Goal: Check status: Check status

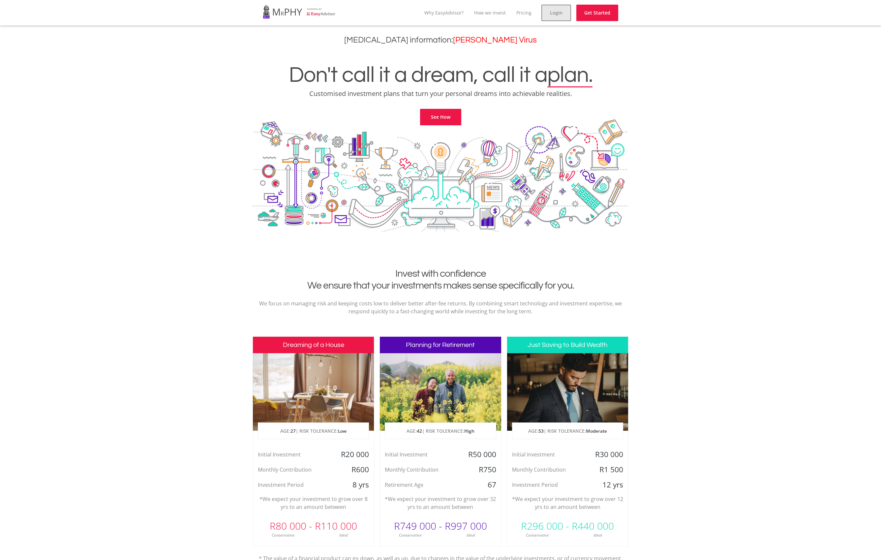
click at [564, 14] on link "Login" at bounding box center [557, 13] width 30 height 16
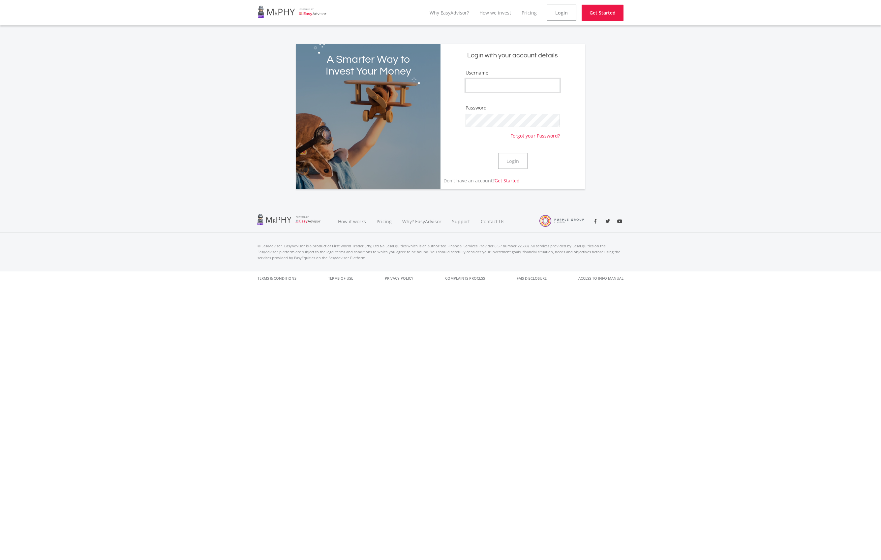
type input "Tristanee"
click at [512, 161] on button "Login" at bounding box center [513, 161] width 30 height 16
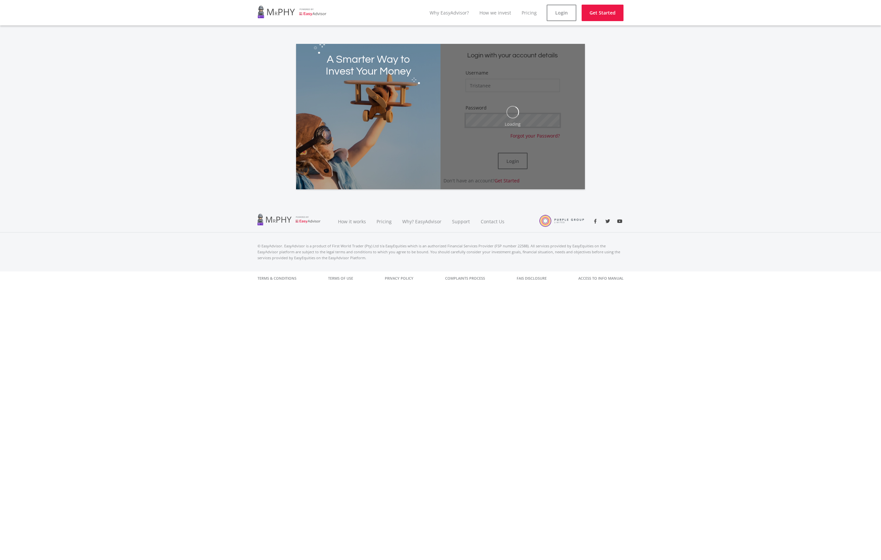
scroll to position [0, 0]
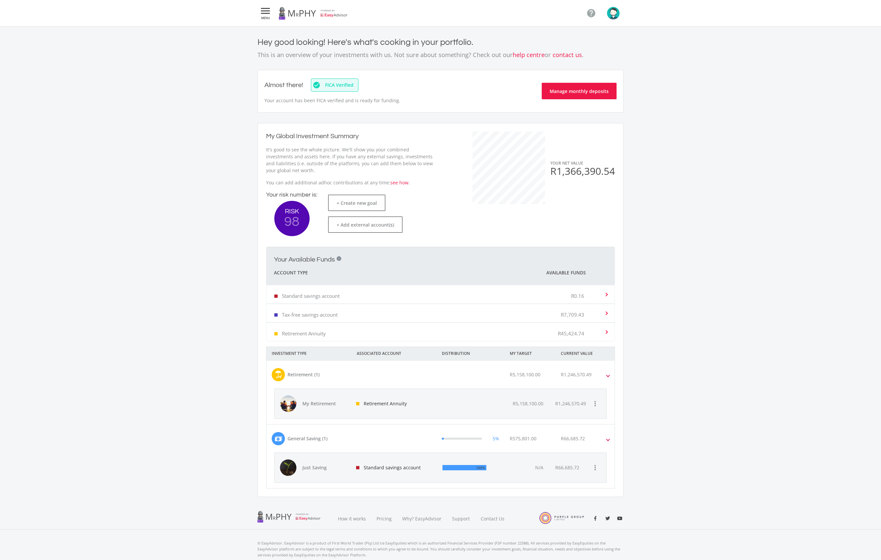
scroll to position [0, 0]
click at [565, 464] on div "R66,685.72" at bounding box center [567, 467] width 24 height 7
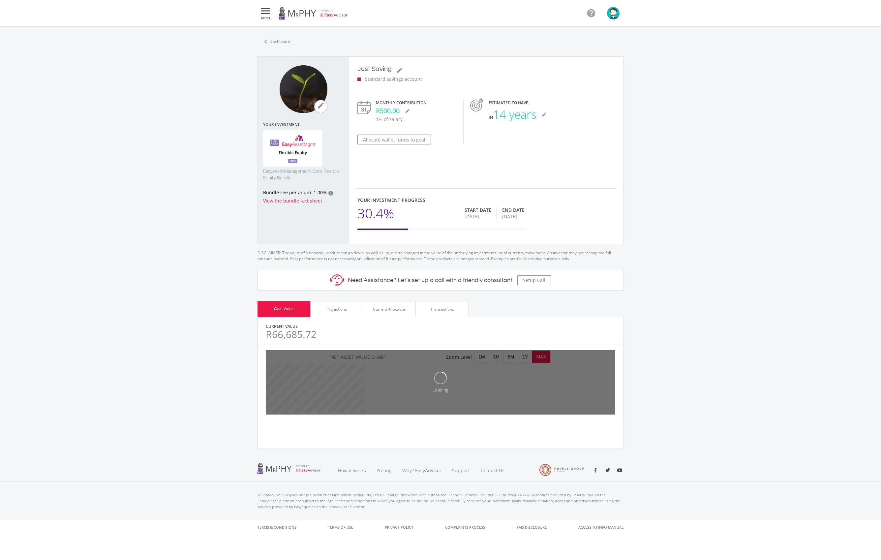
click at [450, 312] on div "Transactions" at bounding box center [442, 309] width 24 height 6
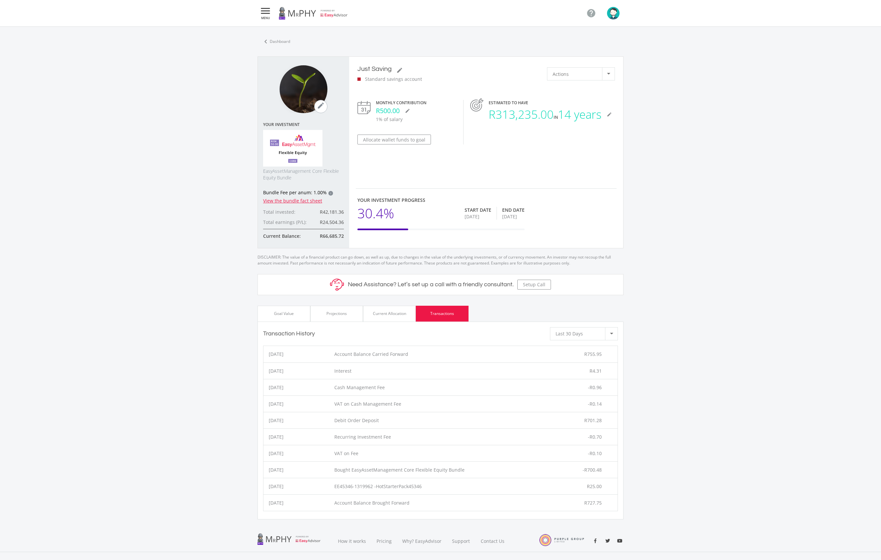
click at [696, 0] on div " MENU " at bounding box center [440, 13] width 881 height 27
drag, startPoint x: 605, startPoint y: 423, endPoint x: 329, endPoint y: 418, distance: 276.4
click at [329, 418] on li "[DATE] Debit Order Deposit R701.28" at bounding box center [440, 420] width 354 height 16
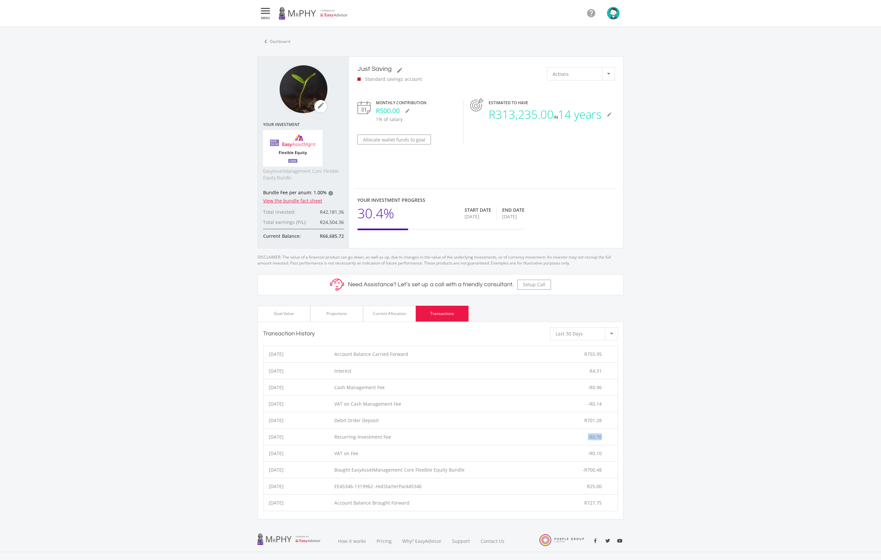
drag, startPoint x: 595, startPoint y: 435, endPoint x: 565, endPoint y: 437, distance: 30.4
click at [565, 437] on div "-R0.70" at bounding box center [582, 436] width 71 height 7
drag, startPoint x: 339, startPoint y: 236, endPoint x: 280, endPoint y: 234, distance: 59.1
click at [280, 234] on div "Current Balance: R66,685.72" at bounding box center [303, 232] width 81 height 7
drag, startPoint x: 332, startPoint y: 235, endPoint x: 275, endPoint y: 235, distance: 57.4
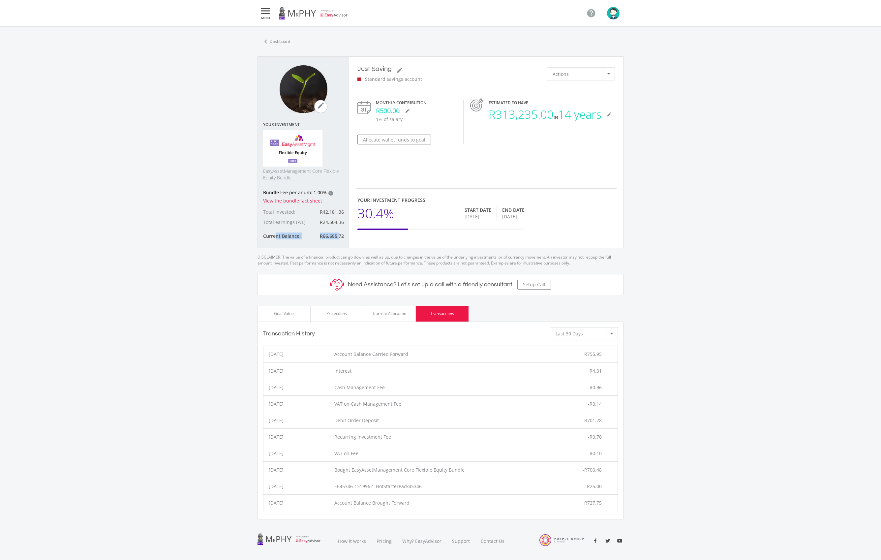
click at [275, 235] on div "Current Balance: R66,685.72" at bounding box center [303, 232] width 81 height 7
drag, startPoint x: 347, startPoint y: 236, endPoint x: 320, endPoint y: 237, distance: 27.4
click at [271, 236] on div "mode_edit Your Investment EasyAssetManagement Core Flexible Equity Bundle Bundl…" at bounding box center [303, 152] width 91 height 191
click at [341, 237] on div "R66,685.72" at bounding box center [328, 235] width 32 height 7
drag, startPoint x: 343, startPoint y: 237, endPoint x: 279, endPoint y: 236, distance: 64.3
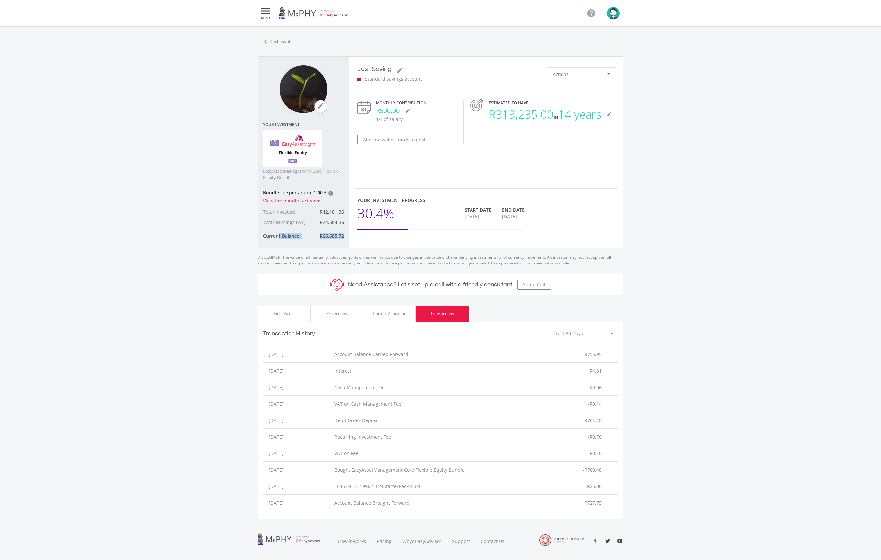
click at [279, 236] on div "Current Balance: R66,685.72" at bounding box center [303, 232] width 81 height 7
drag, startPoint x: 603, startPoint y: 486, endPoint x: 332, endPoint y: 486, distance: 271.1
click at [322, 487] on li "[DATE] EE45346-1319962 -HotStarterPack45346 R25.00" at bounding box center [440, 486] width 354 height 16
click at [338, 486] on div "EE45346-1319962 -HotStarterPack45346" at bounding box center [440, 486] width 212 height 7
drag, startPoint x: 346, startPoint y: 487, endPoint x: 604, endPoint y: 486, distance: 258.2
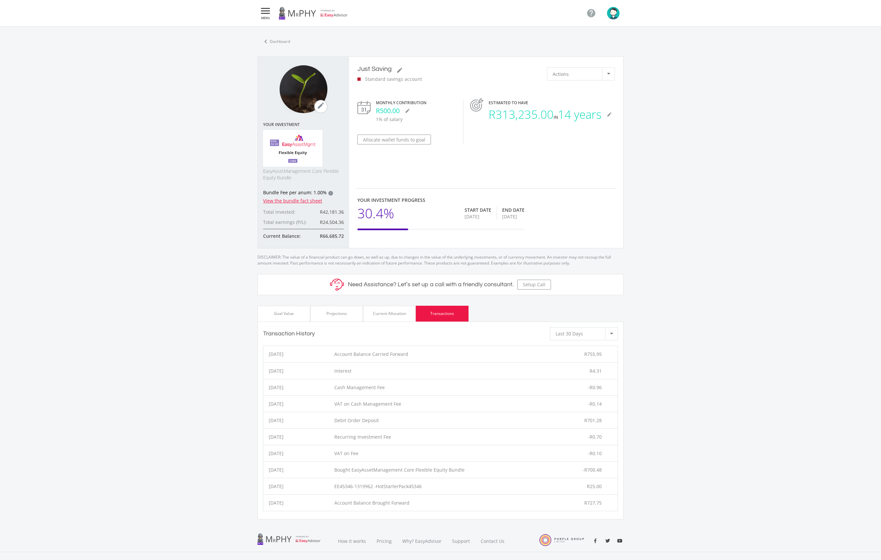
click at [604, 486] on li "[DATE] EE45346-1319962 -HotStarterPack45346 R25.00" at bounding box center [440, 486] width 354 height 16
click at [604, 486] on div "R25.00" at bounding box center [582, 486] width 71 height 7
drag, startPoint x: 575, startPoint y: 486, endPoint x: 339, endPoint y: 486, distance: 235.5
click at [330, 485] on li "[DATE] EE45346-1319962 -HotStarterPack45346 R25.00" at bounding box center [440, 486] width 354 height 16
click at [339, 486] on div "EE45346-1319962 -HotStarterPack45346" at bounding box center [440, 486] width 212 height 7
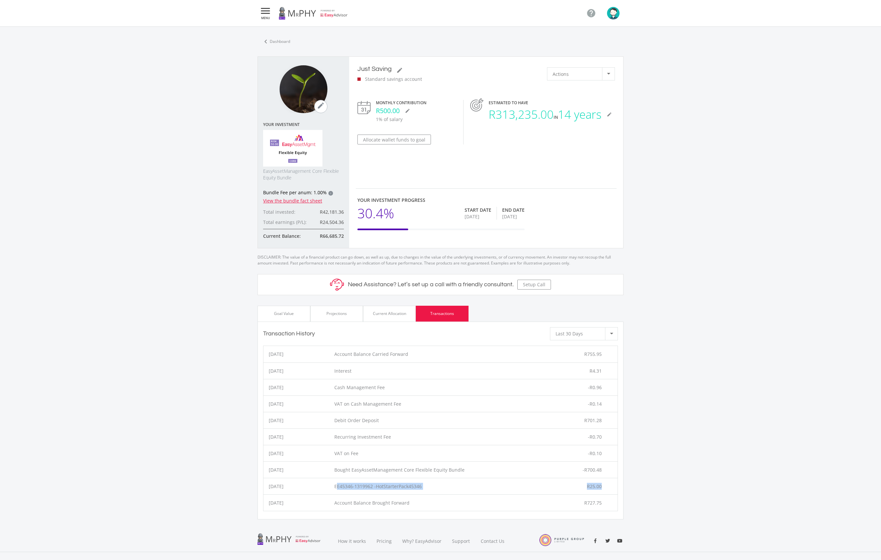
drag, startPoint x: 339, startPoint y: 486, endPoint x: 610, endPoint y: 484, distance: 271.1
click at [610, 484] on li "[DATE] EE45346-1319962 -HotStarterPack45346 R25.00" at bounding box center [440, 486] width 354 height 16
drag, startPoint x: 605, startPoint y: 485, endPoint x: 333, endPoint y: 484, distance: 272.1
click at [328, 486] on li "[DATE] EE45346-1319962 -HotStarterPack45346 R25.00" at bounding box center [440, 486] width 354 height 16
click at [333, 484] on div "[DATE]" at bounding box center [298, 486] width 71 height 7
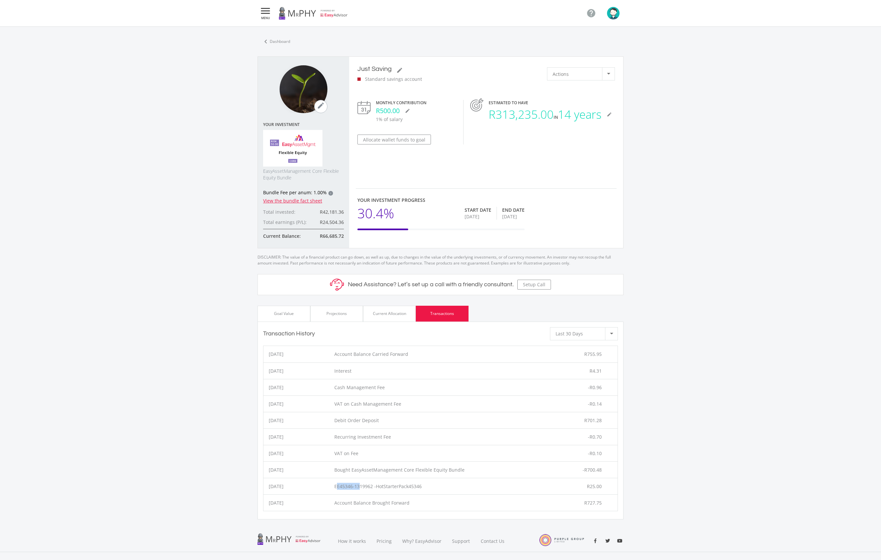
drag, startPoint x: 336, startPoint y: 485, endPoint x: 374, endPoint y: 482, distance: 37.7
click at [369, 483] on div "EE45346-1319962 -HotStarterPack45346" at bounding box center [440, 486] width 212 height 7
drag, startPoint x: 389, startPoint y: 484, endPoint x: 333, endPoint y: 485, distance: 56.1
click at [332, 485] on li "[DATE] EE45346-1319962 -HotStarterPack45346 R25.00" at bounding box center [440, 486] width 354 height 16
click at [337, 484] on div "EE45346-1319962 -HotStarterPack45346" at bounding box center [440, 486] width 212 height 7
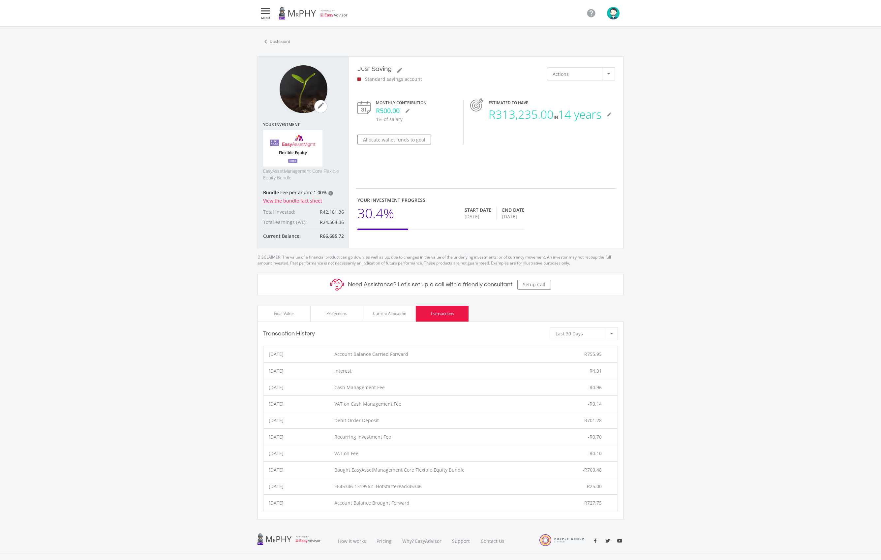
click at [349, 489] on div "EE45346-1319962 -HotStarterPack45346" at bounding box center [440, 486] width 212 height 7
click at [719, 446] on ee-goal-view "chevron_left Dashboard mode_edit Your Investment EasyAssetManagement Core Flexi…" at bounding box center [440, 278] width 881 height 503
drag, startPoint x: 565, startPoint y: 485, endPoint x: 262, endPoint y: 486, distance: 303.7
click at [262, 486] on div "[DATE] Account Balance Carried Forward R755.95 [DATE] Interest R4.31 [DATE] Cas…" at bounding box center [440, 429] width 365 height 166
drag, startPoint x: 338, startPoint y: 486, endPoint x: 329, endPoint y: 486, distance: 9.2
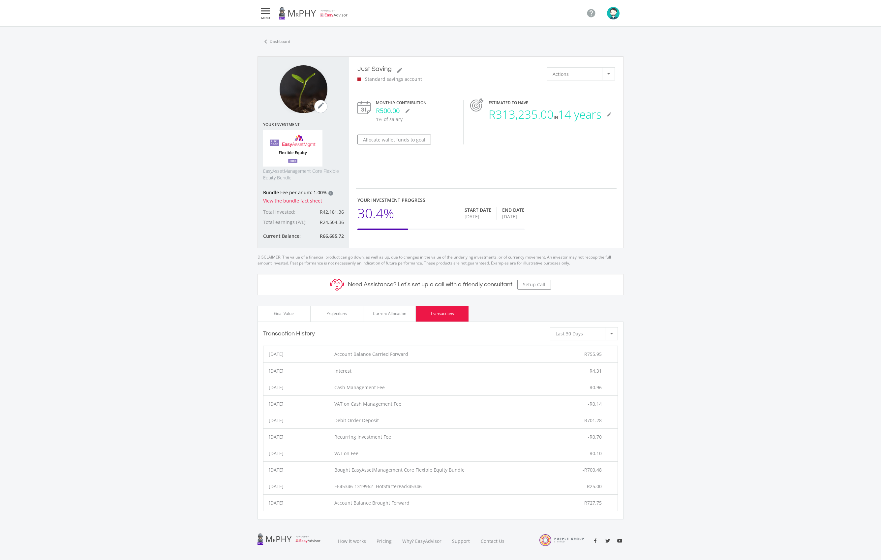
click at [338, 486] on div "EE45346-1319962 -HotStarterPack45346" at bounding box center [440, 486] width 212 height 7
drag, startPoint x: 385, startPoint y: 488, endPoint x: 616, endPoint y: 487, distance: 231.5
click at [612, 488] on li "[DATE] EE45346-1319962 -HotStarterPack45346 R25.00" at bounding box center [440, 486] width 354 height 16
drag, startPoint x: 493, startPoint y: 487, endPoint x: 341, endPoint y: 482, distance: 152.8
click at [345, 482] on li "[DATE] EE45346-1319962 -HotStarterPack45346 R25.00" at bounding box center [440, 486] width 354 height 16
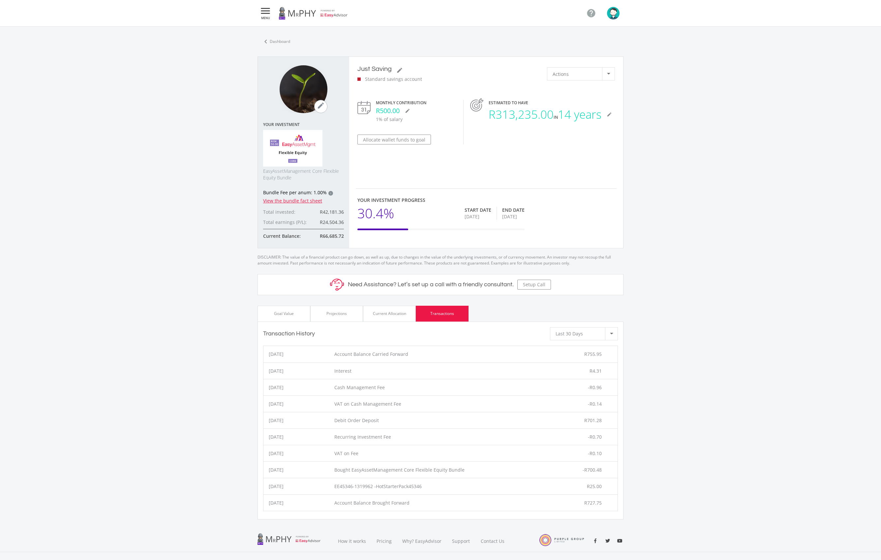
click at [289, 314] on div "Goal Value" at bounding box center [284, 314] width 20 height 6
